Goal: Information Seeking & Learning: Understand process/instructions

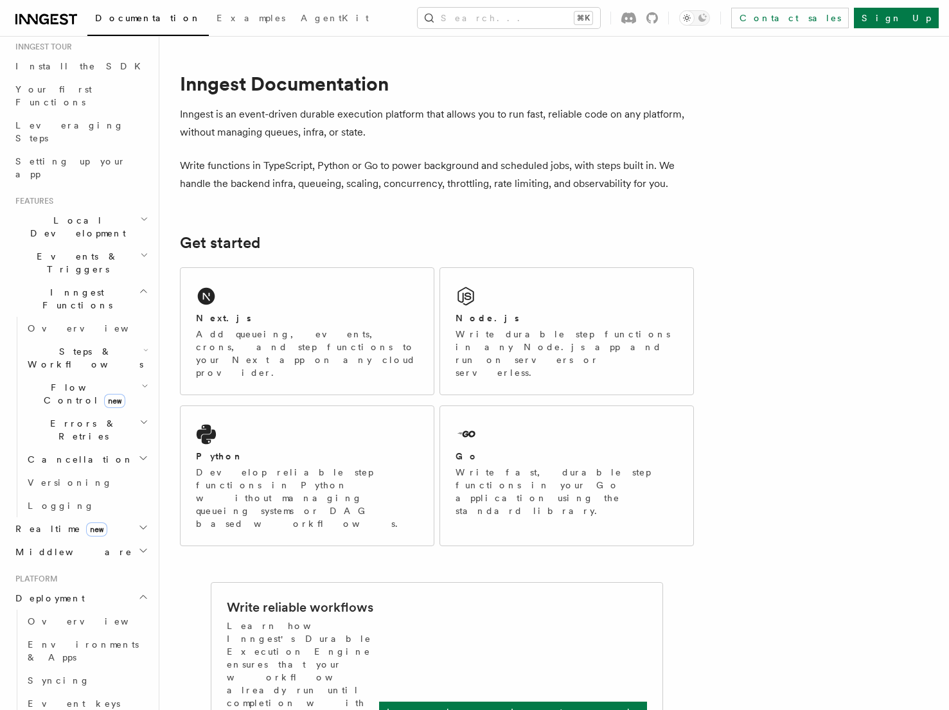
scroll to position [138, 0]
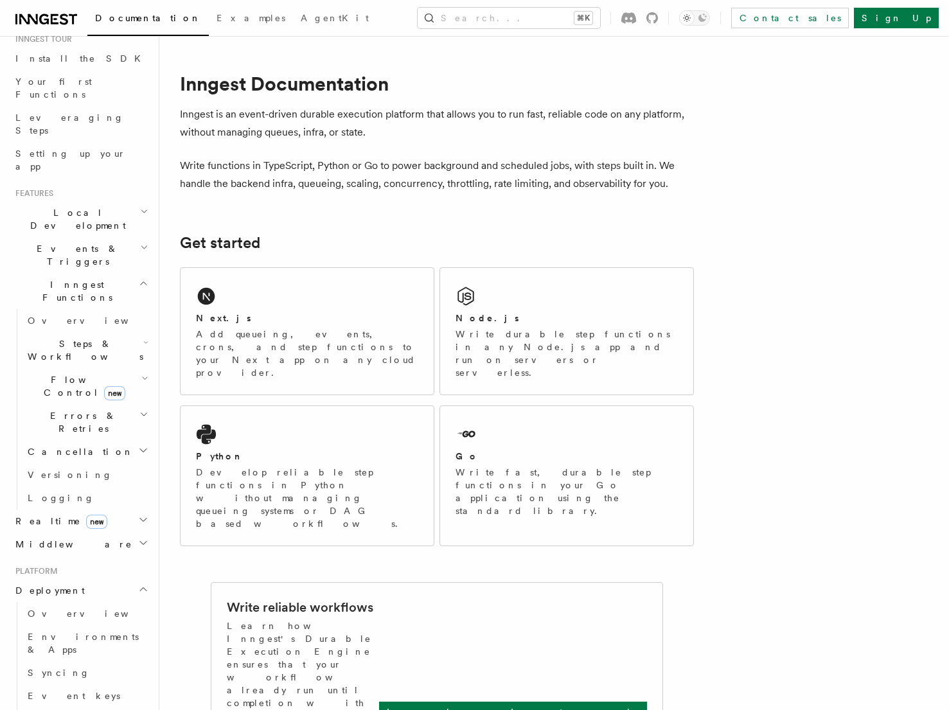
click at [138, 514] on icon "button" at bounding box center [143, 519] width 10 height 10
click at [108, 532] on link "Overview" at bounding box center [86, 543] width 128 height 23
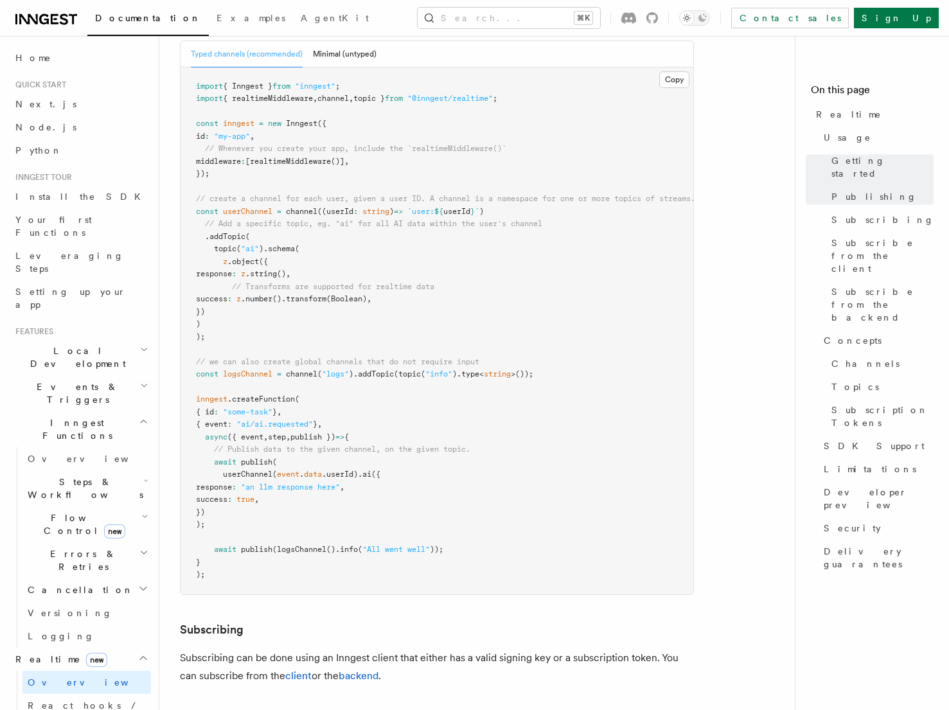
scroll to position [879, 0]
drag, startPoint x: 215, startPoint y: 423, endPoint x: 295, endPoint y: 486, distance: 101.5
click at [295, 486] on pre "import { Inngest } from "inngest" ; import { realtimeMiddleware , channel , top…" at bounding box center [436, 330] width 513 height 527
copy code "await publish ( userChannel ( event . data .userId) .ai ({ response : "an llm r…"
